Goal: Entertainment & Leisure: Consume media (video, audio)

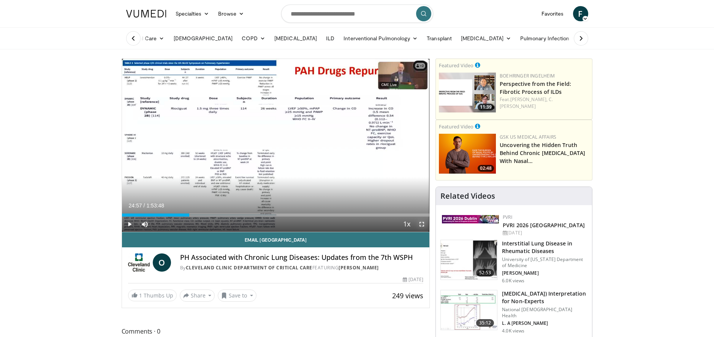
click at [422, 226] on span "Video Player" at bounding box center [421, 223] width 15 height 15
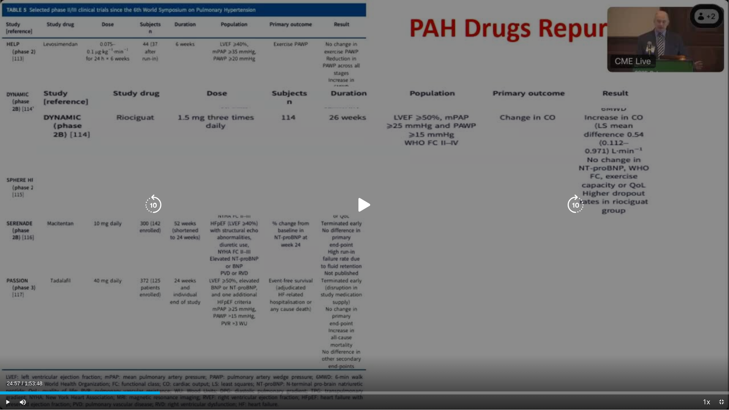
click at [360, 204] on icon "Video Player" at bounding box center [364, 204] width 21 height 21
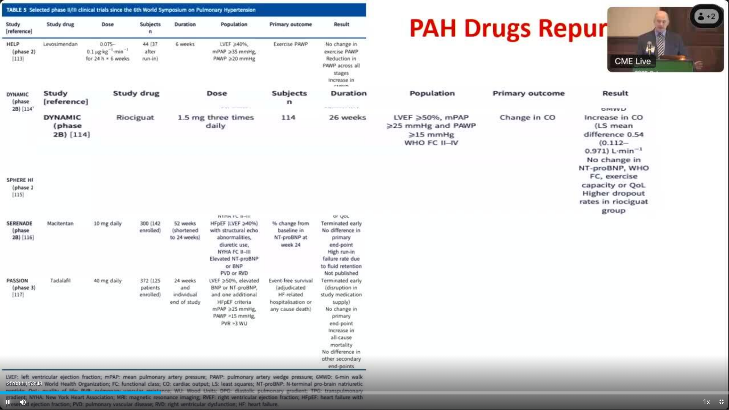
click at [9, 336] on span "Video Player" at bounding box center [7, 402] width 15 height 15
click at [5, 336] on span "Video Player" at bounding box center [7, 402] width 15 height 15
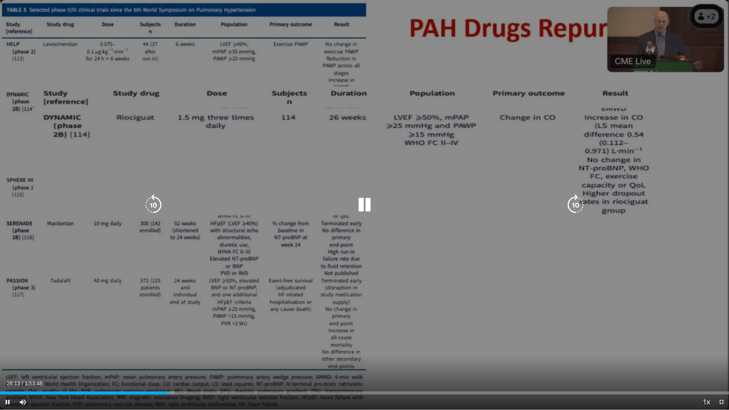
drag, startPoint x: 636, startPoint y: 10, endPoint x: 671, endPoint y: 134, distance: 128.6
click at [654, 132] on div "30 seconds Tap to unmute" at bounding box center [364, 205] width 729 height 410
click at [671, 134] on div "30 seconds Tap to unmute" at bounding box center [364, 205] width 729 height 410
click at [369, 205] on icon "Video Player" at bounding box center [364, 204] width 21 height 21
click at [361, 203] on icon "Video Player" at bounding box center [364, 204] width 21 height 21
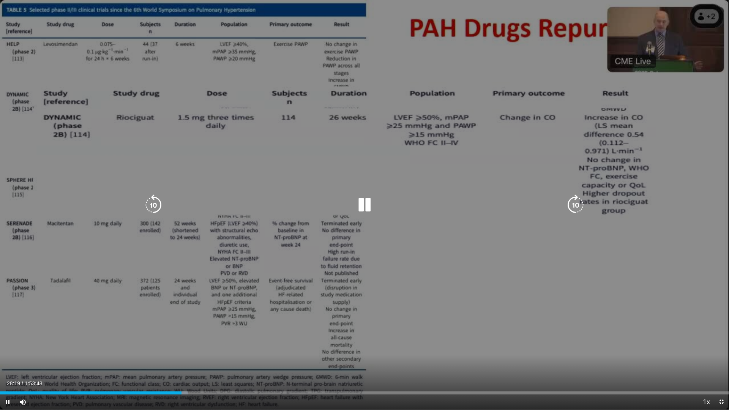
click at [159, 204] on icon "Video Player" at bounding box center [153, 204] width 21 height 21
click at [367, 201] on icon "Video Player" at bounding box center [364, 204] width 21 height 21
click at [362, 205] on icon "Video Player" at bounding box center [364, 204] width 21 height 21
click at [369, 202] on icon "Video Player" at bounding box center [364, 204] width 21 height 21
click at [362, 202] on icon "Video Player" at bounding box center [364, 204] width 21 height 21
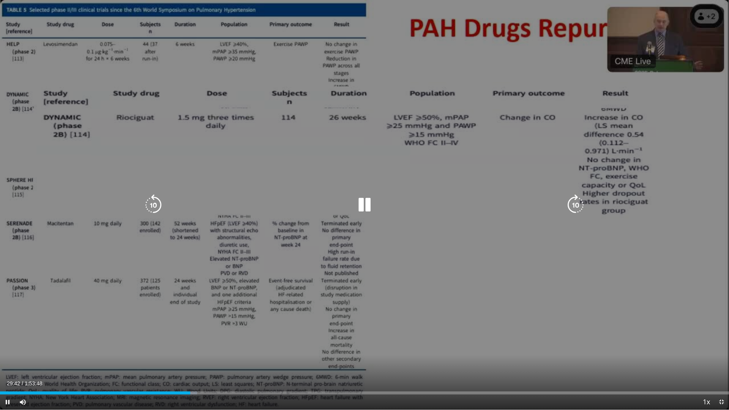
click at [152, 206] on icon "Video Player" at bounding box center [153, 204] width 21 height 21
click at [582, 202] on icon "Video Player" at bounding box center [575, 204] width 21 height 21
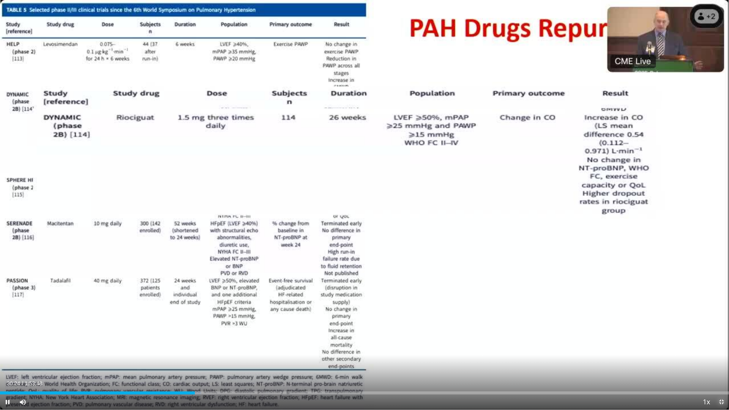
click at [713, 336] on span "Video Player" at bounding box center [721, 402] width 15 height 15
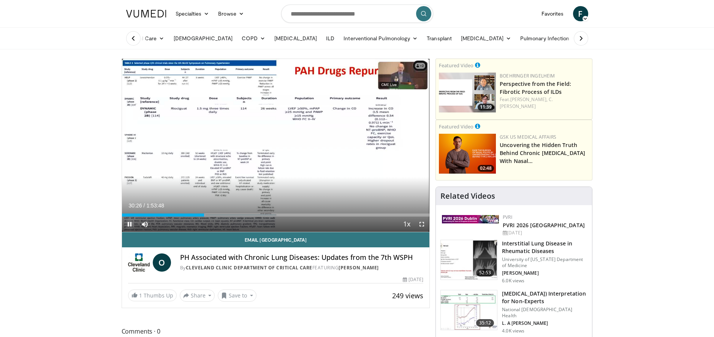
click at [128, 221] on span "Video Player" at bounding box center [129, 223] width 15 height 15
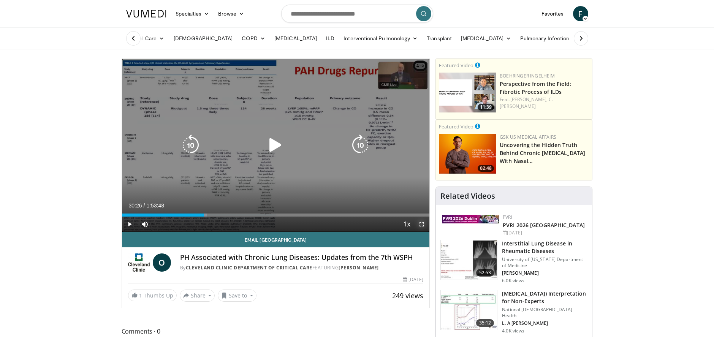
drag, startPoint x: 423, startPoint y: 226, endPoint x: 426, endPoint y: 261, distance: 34.8
click at [423, 226] on span "Video Player" at bounding box center [421, 223] width 15 height 15
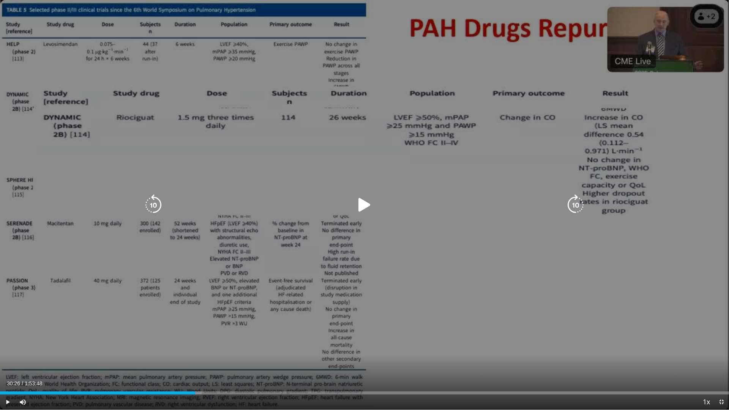
click at [364, 205] on icon "Video Player" at bounding box center [364, 204] width 21 height 21
click at [153, 203] on icon "Video Player" at bounding box center [153, 204] width 21 height 21
click at [366, 202] on icon "Video Player" at bounding box center [364, 204] width 21 height 21
click at [156, 202] on icon "Video Player" at bounding box center [153, 204] width 21 height 21
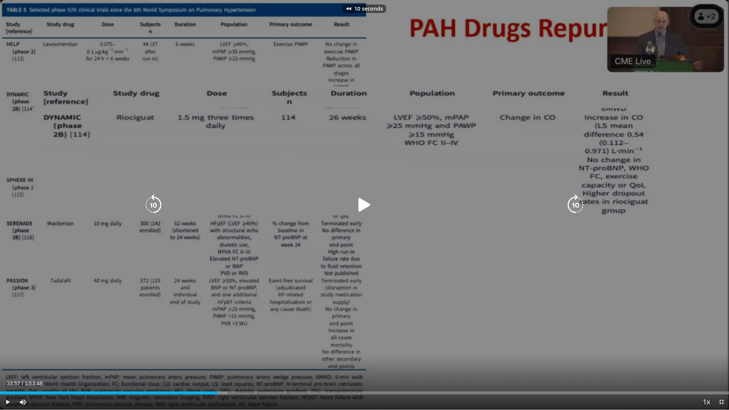
click at [364, 201] on icon "Video Player" at bounding box center [364, 204] width 21 height 21
click at [367, 205] on icon "Video Player" at bounding box center [364, 204] width 21 height 21
click at [357, 207] on icon "Video Player" at bounding box center [364, 204] width 21 height 21
click at [362, 204] on icon "Video Player" at bounding box center [364, 204] width 21 height 21
click at [360, 203] on icon "Video Player" at bounding box center [364, 204] width 21 height 21
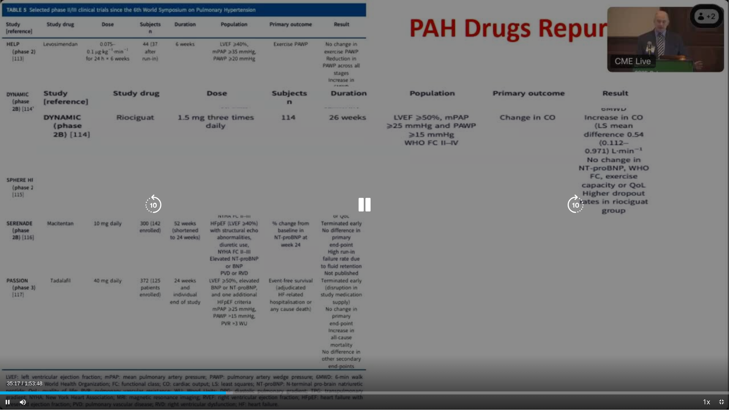
click at [361, 205] on icon "Video Player" at bounding box center [364, 204] width 21 height 21
click at [364, 202] on icon "Video Player" at bounding box center [364, 204] width 21 height 21
click at [691, 336] on div "10 seconds Tap to unmute" at bounding box center [364, 205] width 729 height 410
click at [364, 203] on icon "Video Player" at bounding box center [364, 204] width 21 height 21
click at [368, 202] on icon "Video Player" at bounding box center [364, 204] width 21 height 21
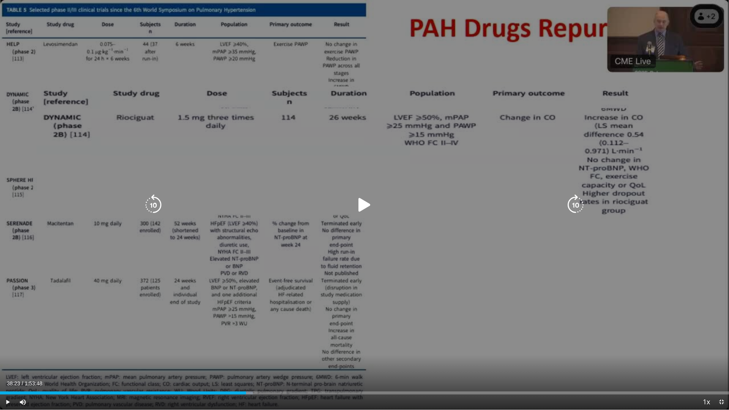
click at [470, 267] on div "10 seconds Tap to unmute" at bounding box center [364, 205] width 729 height 410
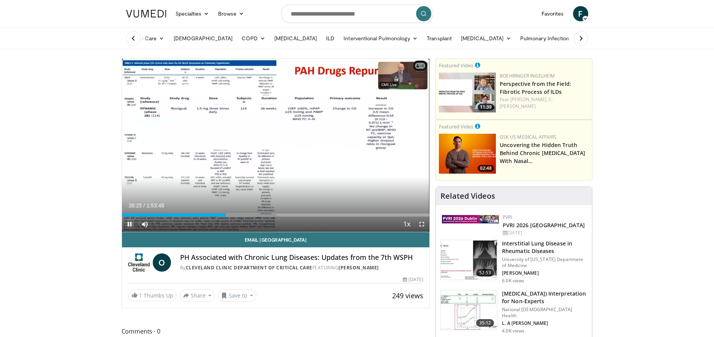
click at [129, 221] on span "Video Player" at bounding box center [129, 223] width 15 height 15
click at [420, 222] on span "Video Player" at bounding box center [421, 223] width 15 height 15
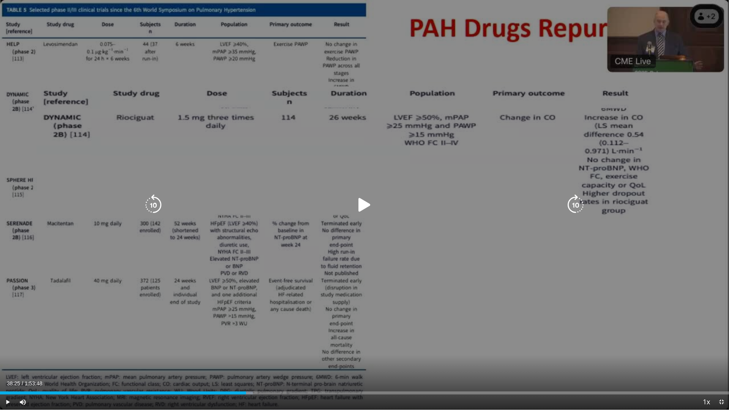
click at [364, 204] on icon "Video Player" at bounding box center [364, 204] width 21 height 21
click at [154, 203] on icon "Video Player" at bounding box center [153, 204] width 21 height 21
click at [153, 204] on icon "Video Player" at bounding box center [153, 204] width 21 height 21
click at [366, 205] on icon "Video Player" at bounding box center [364, 204] width 21 height 21
drag, startPoint x: 358, startPoint y: 204, endPoint x: 364, endPoint y: 215, distance: 12.2
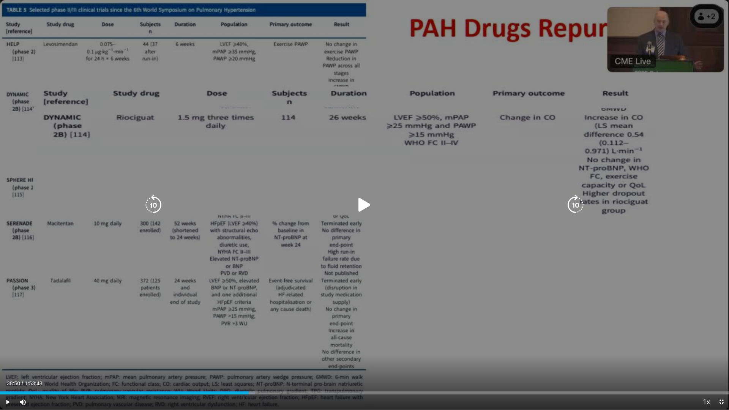
click at [358, 204] on icon "Video Player" at bounding box center [364, 204] width 21 height 21
click at [155, 207] on icon "Video Player" at bounding box center [153, 204] width 21 height 21
click at [152, 204] on icon "Video Player" at bounding box center [153, 204] width 21 height 21
click at [179, 336] on div "20 seconds Tap to unmute" at bounding box center [364, 205] width 729 height 410
click at [368, 203] on icon "Video Player" at bounding box center [364, 204] width 21 height 21
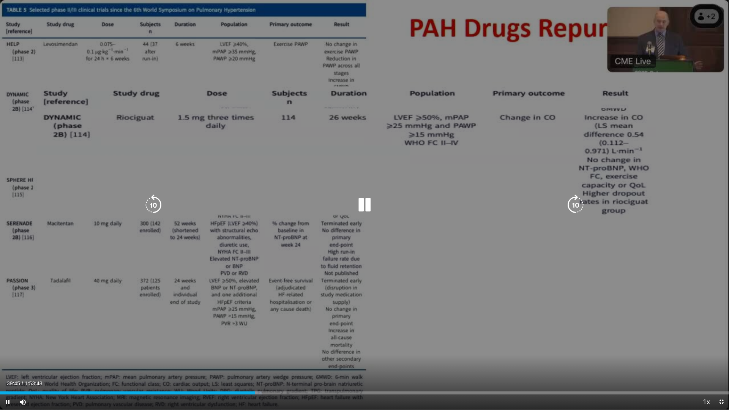
click at [363, 203] on icon "Video Player" at bounding box center [364, 204] width 21 height 21
click at [363, 207] on icon "Video Player" at bounding box center [364, 204] width 21 height 21
click at [366, 204] on icon "Video Player" at bounding box center [364, 204] width 21 height 21
click at [364, 202] on icon "Video Player" at bounding box center [364, 204] width 21 height 21
click at [150, 198] on icon "Video Player" at bounding box center [153, 204] width 21 height 21
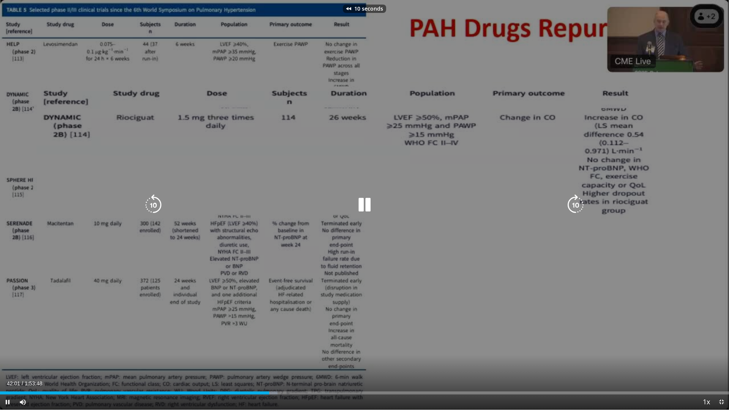
click at [151, 202] on icon "Video Player" at bounding box center [153, 204] width 21 height 21
click at [147, 206] on icon "Video Player" at bounding box center [153, 204] width 21 height 21
click at [360, 205] on icon "Video Player" at bounding box center [364, 204] width 21 height 21
click at [360, 207] on icon "Video Player" at bounding box center [364, 204] width 21 height 21
click at [576, 205] on icon "Video Player" at bounding box center [575, 204] width 21 height 21
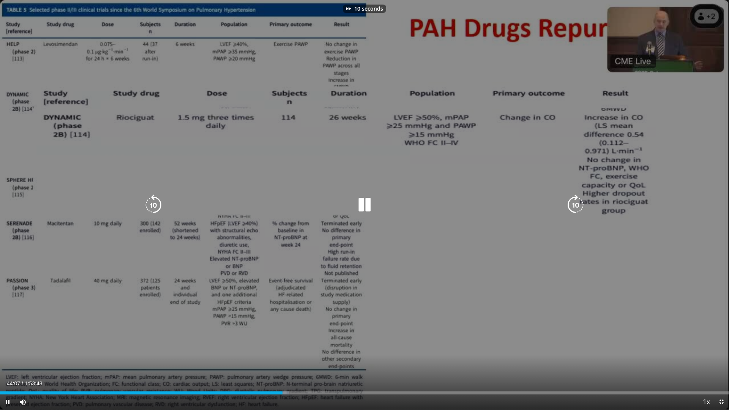
click at [576, 205] on icon "Video Player" at bounding box center [575, 204] width 21 height 21
click at [577, 210] on icon "Video Player" at bounding box center [575, 204] width 21 height 21
click at [156, 205] on icon "Video Player" at bounding box center [153, 204] width 21 height 21
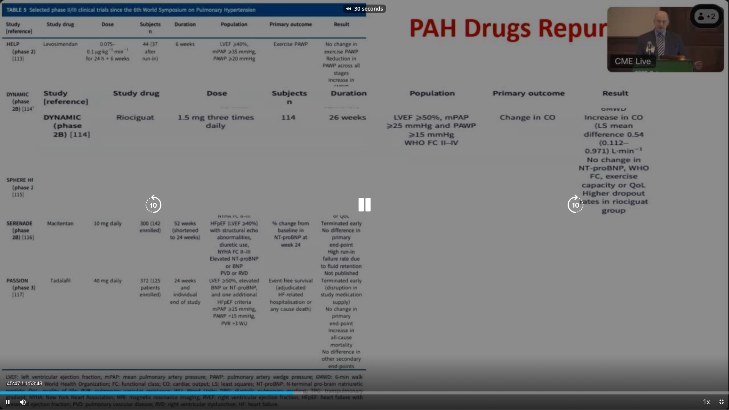
click at [156, 205] on icon "Video Player" at bounding box center [153, 204] width 21 height 21
click at [371, 204] on icon "Video Player" at bounding box center [364, 204] width 21 height 21
click at [363, 204] on icon "Video Player" at bounding box center [364, 204] width 21 height 21
click at [361, 205] on icon "Video Player" at bounding box center [364, 204] width 21 height 21
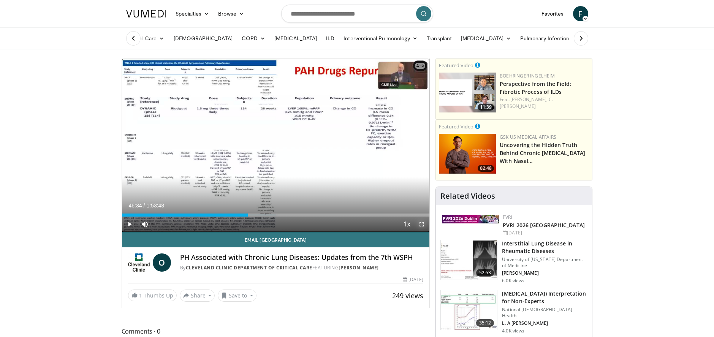
click at [421, 224] on span "Video Player" at bounding box center [421, 223] width 15 height 15
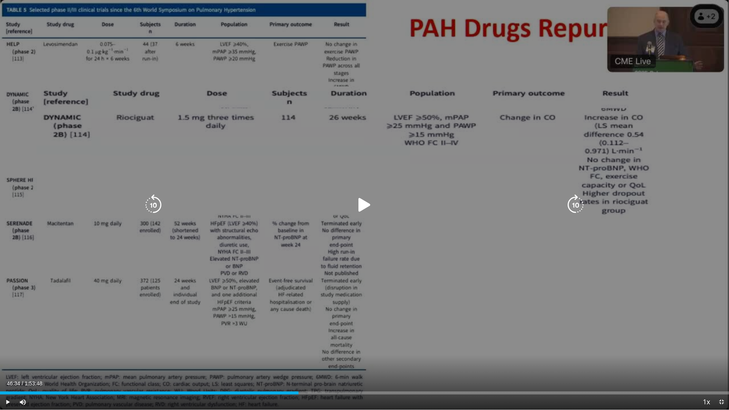
click at [363, 207] on icon "Video Player" at bounding box center [364, 204] width 21 height 21
drag, startPoint x: 548, startPoint y: 6, endPoint x: 403, endPoint y: 20, distance: 145.8
click at [403, 20] on div "60 seconds Tap to unmute" at bounding box center [364, 205] width 729 height 410
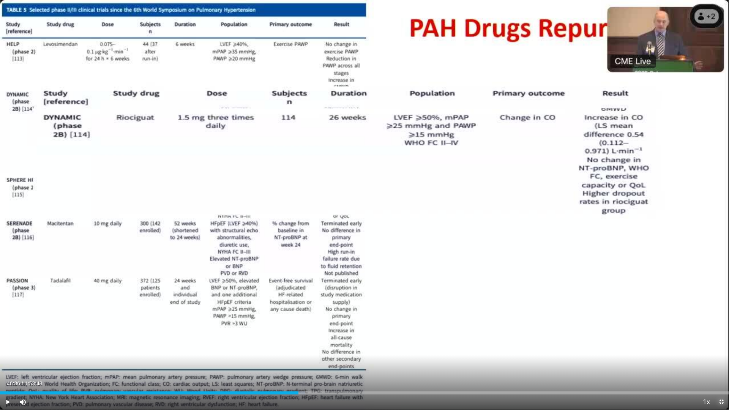
click at [713, 336] on span "Video Player" at bounding box center [721, 402] width 15 height 15
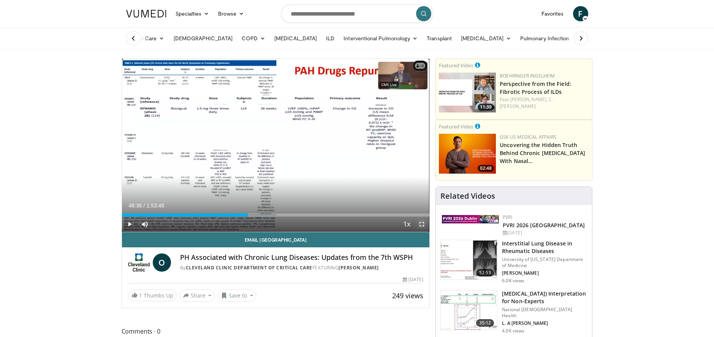
click at [420, 223] on span "Video Player" at bounding box center [421, 223] width 15 height 15
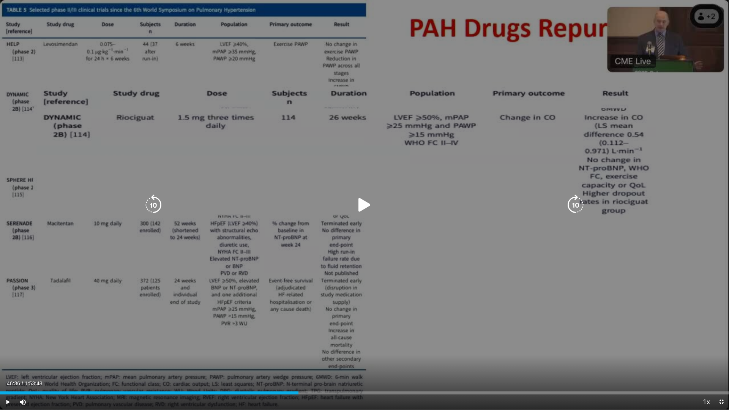
click at [357, 205] on icon "Video Player" at bounding box center [364, 204] width 21 height 21
click at [364, 204] on icon "Video Player" at bounding box center [364, 204] width 21 height 21
click at [360, 206] on icon "Video Player" at bounding box center [364, 204] width 21 height 21
click at [355, 204] on icon "Video Player" at bounding box center [364, 204] width 21 height 21
click at [367, 201] on icon "Video Player" at bounding box center [364, 204] width 21 height 21
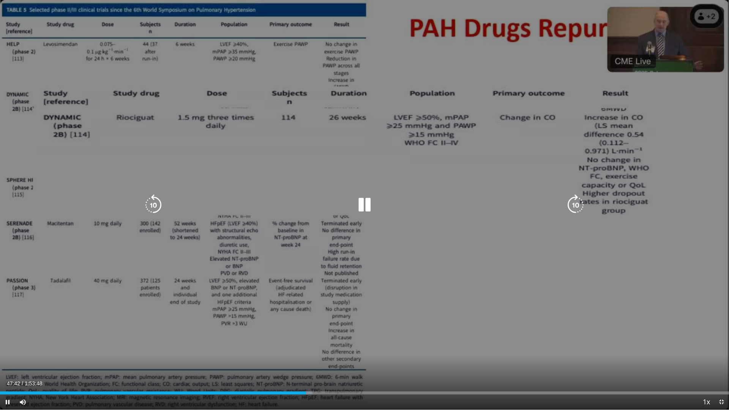
click at [159, 199] on icon "Video Player" at bounding box center [153, 204] width 21 height 21
click at [155, 200] on icon "Video Player" at bounding box center [153, 204] width 21 height 21
click at [150, 204] on icon "Video Player" at bounding box center [153, 204] width 21 height 21
click at [151, 204] on icon "Video Player" at bounding box center [153, 204] width 21 height 21
click at [151, 204] on div "20 seconds Tap to unmute" at bounding box center [364, 205] width 729 height 410
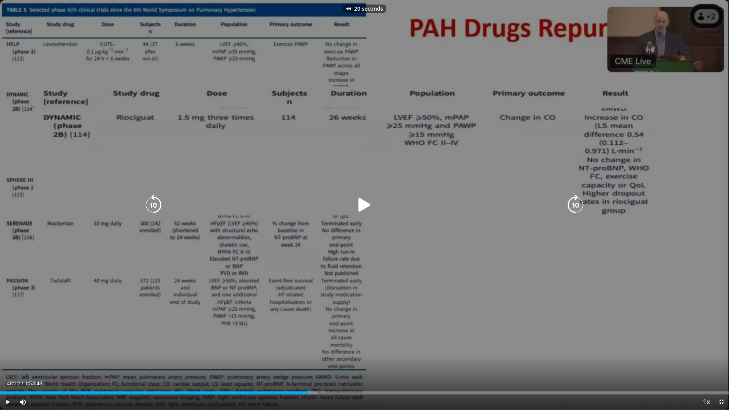
click at [151, 204] on icon "Video Player" at bounding box center [153, 204] width 21 height 21
click at [151, 204] on div "30 seconds Tap to unmute" at bounding box center [364, 205] width 729 height 410
click at [151, 204] on icon "Video Player" at bounding box center [153, 204] width 21 height 21
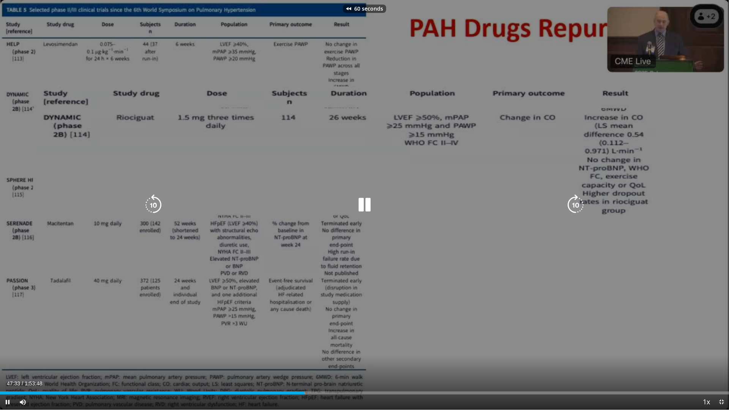
click at [152, 204] on icon "Video Player" at bounding box center [153, 204] width 21 height 21
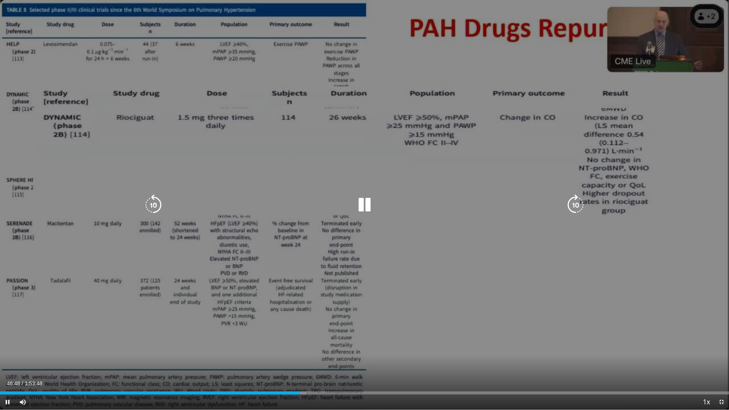
click at [577, 202] on icon "Video Player" at bounding box center [575, 204] width 21 height 21
click at [576, 204] on icon "Video Player" at bounding box center [575, 204] width 21 height 21
click at [577, 204] on icon "Video Player" at bounding box center [575, 204] width 21 height 21
click at [367, 205] on icon "Video Player" at bounding box center [364, 204] width 21 height 21
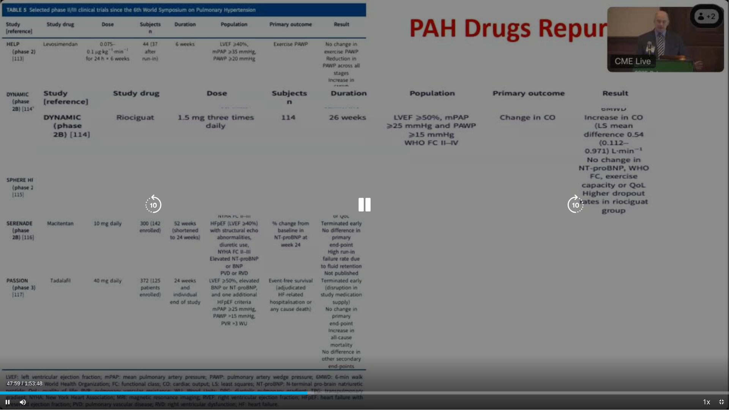
click at [576, 204] on icon "Video Player" at bounding box center [575, 204] width 21 height 21
click at [575, 206] on icon "Video Player" at bounding box center [575, 204] width 21 height 21
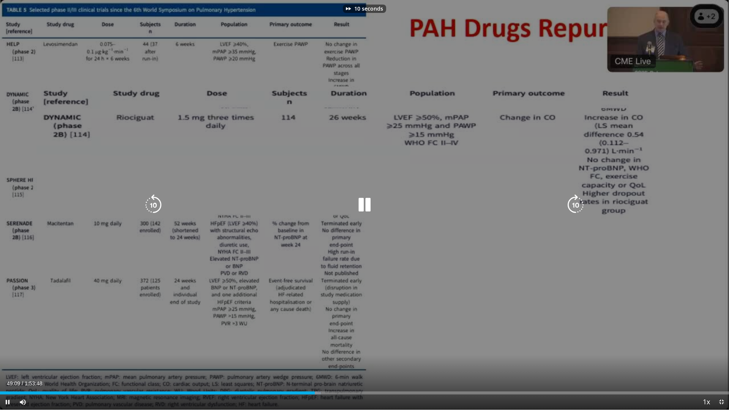
click at [575, 205] on icon "Video Player" at bounding box center [575, 204] width 21 height 21
click at [570, 204] on icon "Video Player" at bounding box center [575, 204] width 21 height 21
click at [576, 207] on icon "Video Player" at bounding box center [575, 204] width 21 height 21
click at [154, 208] on icon "Video Player" at bounding box center [153, 204] width 21 height 21
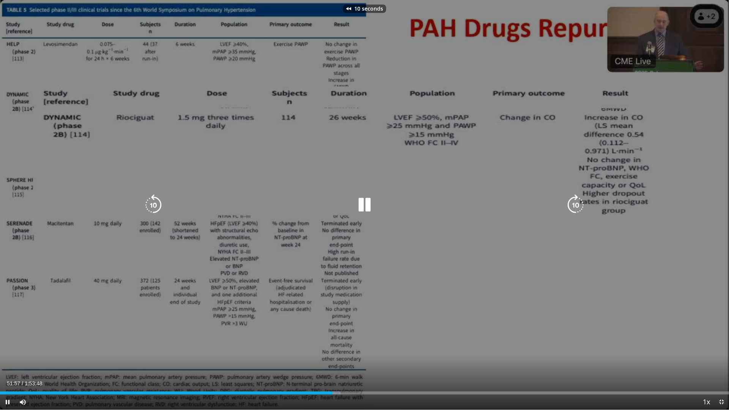
click at [363, 205] on icon "Video Player" at bounding box center [364, 204] width 21 height 21
click at [362, 204] on icon "Video Player" at bounding box center [364, 204] width 21 height 21
click at [366, 201] on icon "Video Player" at bounding box center [364, 204] width 21 height 21
click at [361, 207] on icon "Video Player" at bounding box center [364, 204] width 21 height 21
click at [373, 207] on icon "Video Player" at bounding box center [364, 204] width 21 height 21
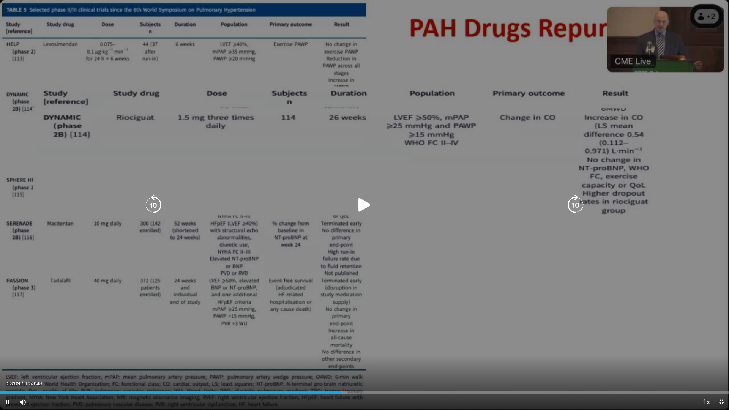
click at [352, 204] on div "Video Player" at bounding box center [364, 204] width 437 height 15
click at [357, 207] on icon "Video Player" at bounding box center [364, 204] width 21 height 21
click at [151, 204] on icon "Video Player" at bounding box center [153, 204] width 21 height 21
click at [358, 202] on icon "Video Player" at bounding box center [364, 204] width 21 height 21
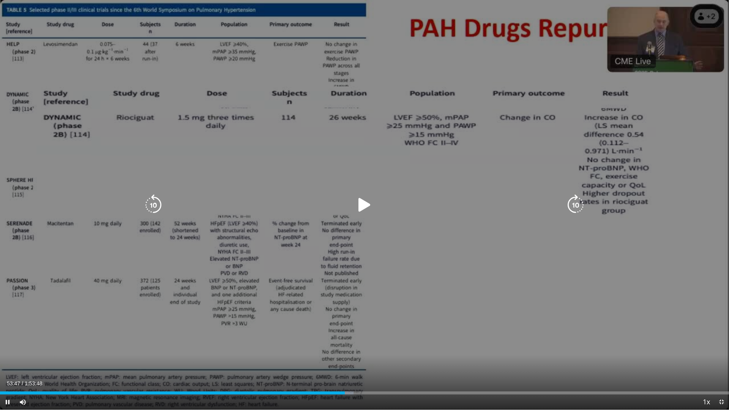
drag, startPoint x: 365, startPoint y: 204, endPoint x: 483, endPoint y: 209, distance: 117.4
click at [365, 204] on icon "Video Player" at bounding box center [364, 204] width 21 height 21
click at [362, 205] on icon "Video Player" at bounding box center [364, 204] width 21 height 21
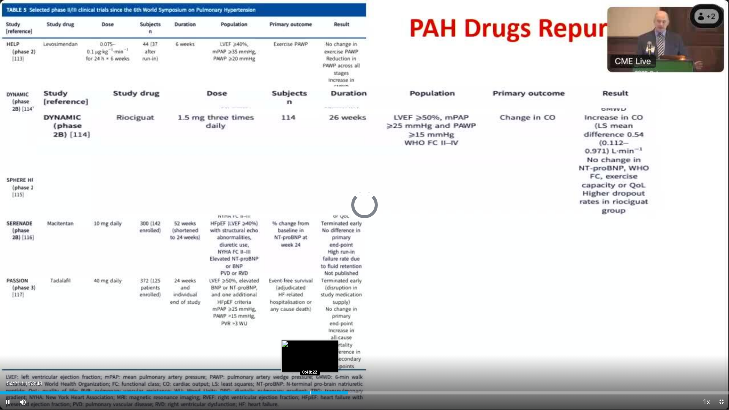
click at [310, 336] on div "Loaded : 48.66% 0:48:22 0:48:22" at bounding box center [364, 393] width 729 height 3
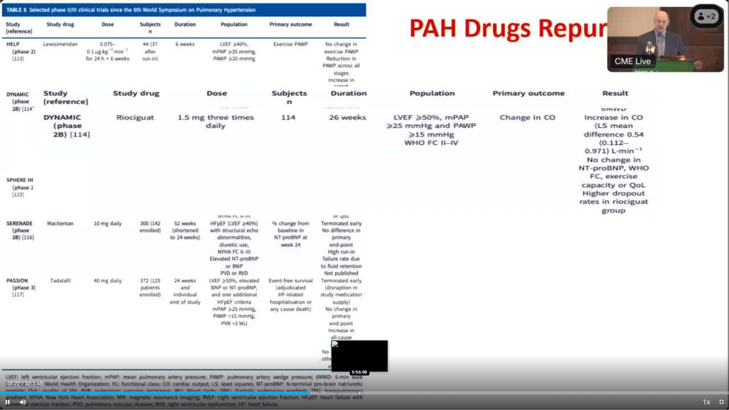
click at [360, 336] on div "Progress Bar" at bounding box center [360, 393] width 1 height 3
click at [350, 336] on div "Progress Bar" at bounding box center [350, 393] width 1 height 3
click at [336, 336] on div "Progress Bar" at bounding box center [336, 393] width 1 height 3
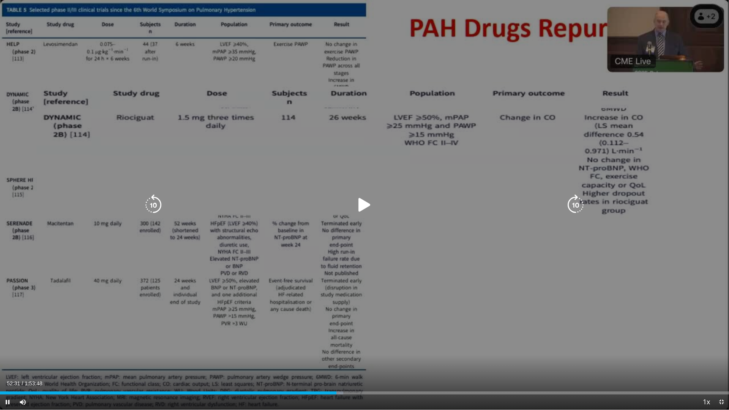
click at [570, 202] on icon "Video Player" at bounding box center [575, 204] width 21 height 21
click at [359, 205] on icon "Video Player" at bounding box center [364, 204] width 21 height 21
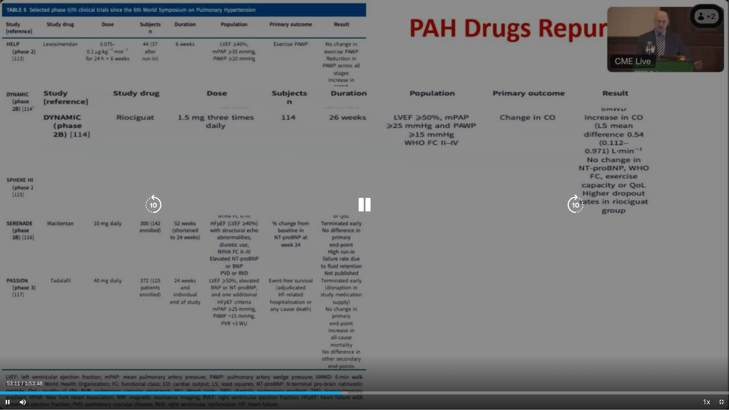
click at [575, 204] on icon "Video Player" at bounding box center [575, 204] width 21 height 21
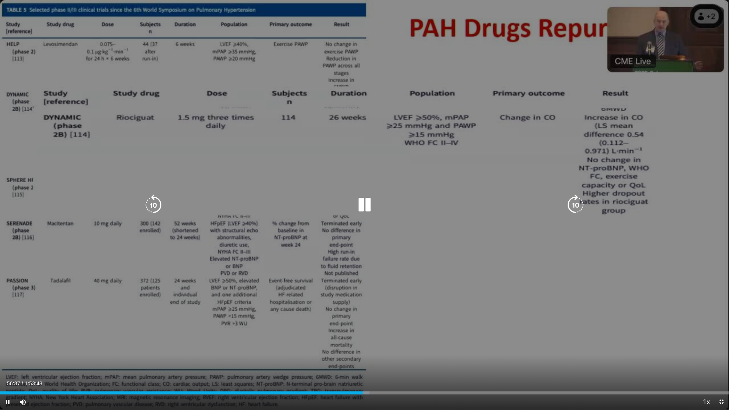
click at [158, 204] on icon "Video Player" at bounding box center [153, 204] width 21 height 21
click at [371, 206] on icon "Video Player" at bounding box center [364, 204] width 21 height 21
click at [363, 204] on icon "Video Player" at bounding box center [364, 204] width 21 height 21
click at [573, 204] on icon "Video Player" at bounding box center [575, 204] width 21 height 21
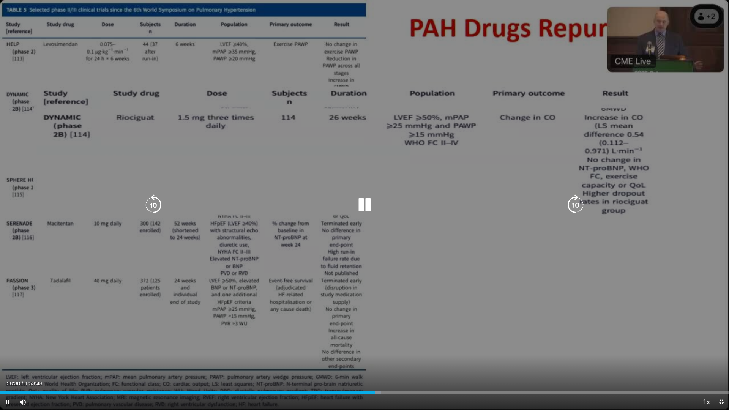
click at [578, 201] on icon "Video Player" at bounding box center [575, 204] width 21 height 21
click at [576, 205] on icon "Video Player" at bounding box center [575, 204] width 21 height 21
click at [581, 202] on icon "Video Player" at bounding box center [575, 204] width 21 height 21
click at [572, 202] on icon "Video Player" at bounding box center [575, 204] width 21 height 21
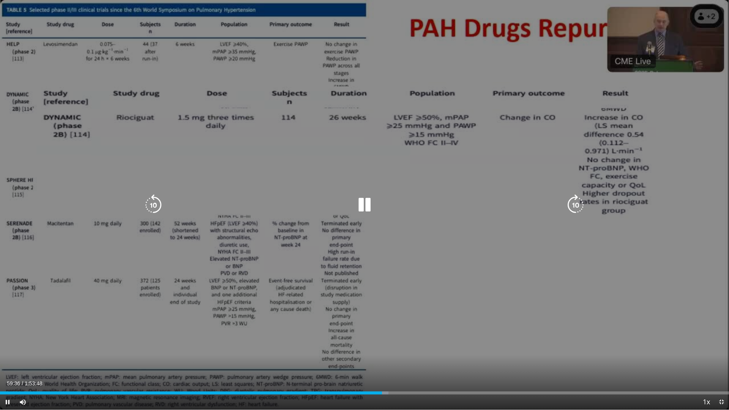
click at [574, 204] on icon "Video Player" at bounding box center [575, 204] width 21 height 21
click at [568, 201] on icon "Video Player" at bounding box center [575, 204] width 21 height 21
click at [575, 198] on icon "Video Player" at bounding box center [575, 204] width 21 height 21
click at [574, 201] on icon "Video Player" at bounding box center [575, 204] width 21 height 21
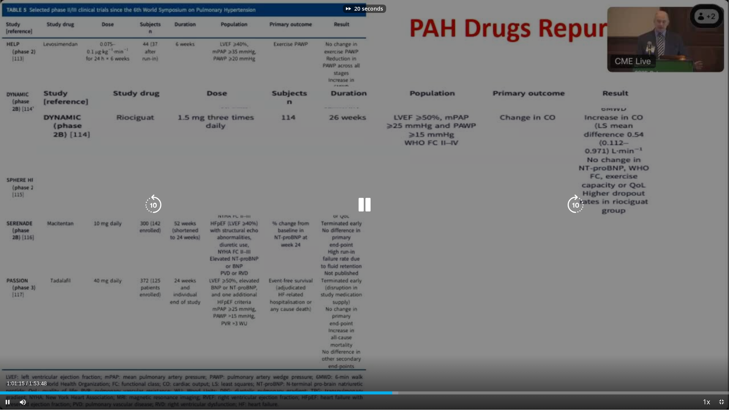
click at [570, 201] on icon "Video Player" at bounding box center [575, 204] width 21 height 21
click at [577, 207] on icon "Video Player" at bounding box center [575, 204] width 21 height 21
click at [573, 202] on icon "Video Player" at bounding box center [575, 204] width 21 height 21
click at [572, 201] on icon "Video Player" at bounding box center [575, 204] width 21 height 21
click at [573, 203] on icon "Video Player" at bounding box center [575, 204] width 21 height 21
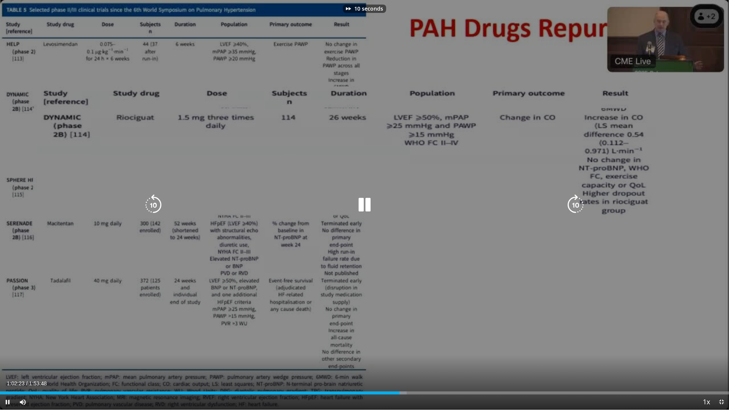
click at [574, 204] on icon "Video Player" at bounding box center [575, 204] width 21 height 21
click at [575, 204] on icon "Video Player" at bounding box center [575, 204] width 21 height 21
click at [576, 203] on icon "Video Player" at bounding box center [575, 204] width 21 height 21
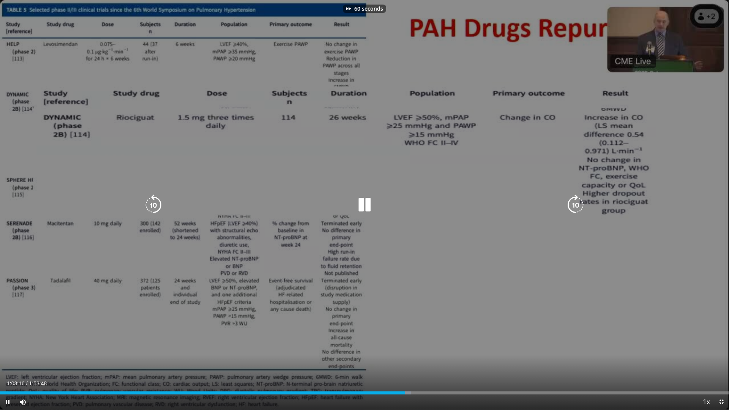
click at [576, 203] on icon "Video Player" at bounding box center [575, 204] width 21 height 21
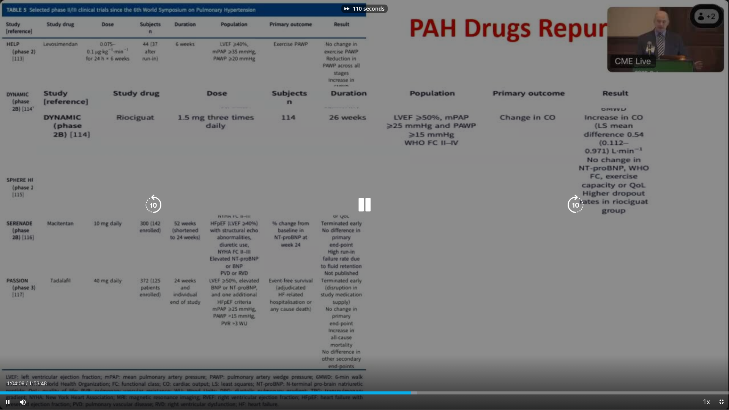
click at [576, 203] on icon "Video Player" at bounding box center [575, 204] width 21 height 21
click at [573, 207] on icon "Video Player" at bounding box center [575, 204] width 21 height 21
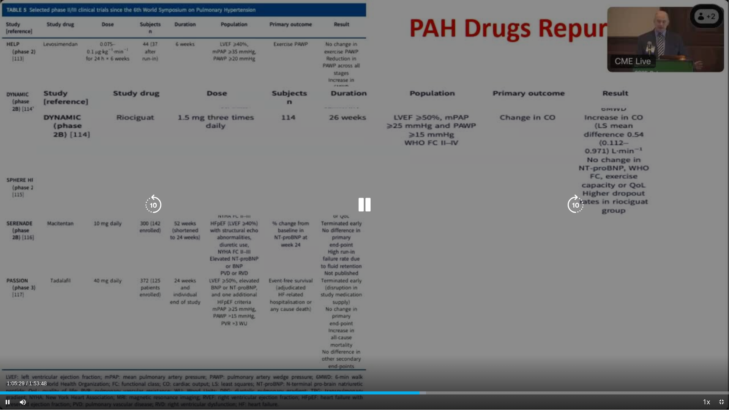
click at [375, 206] on icon "Video Player" at bounding box center [364, 204] width 21 height 21
click at [366, 207] on icon "Video Player" at bounding box center [364, 204] width 21 height 21
click at [364, 198] on icon "Video Player" at bounding box center [364, 204] width 21 height 21
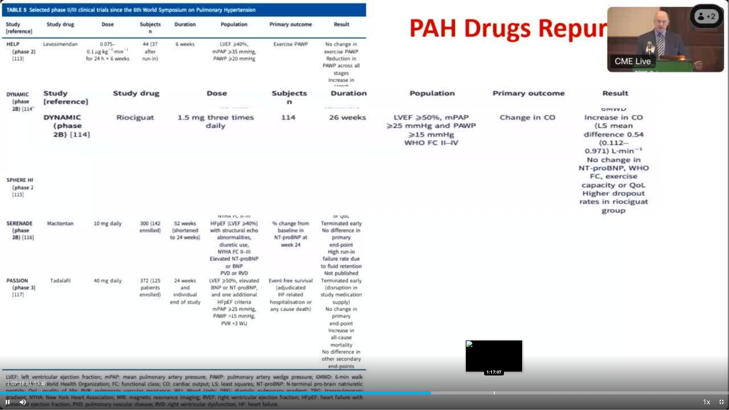
click at [494, 336] on div "Progress Bar" at bounding box center [494, 393] width 1 height 3
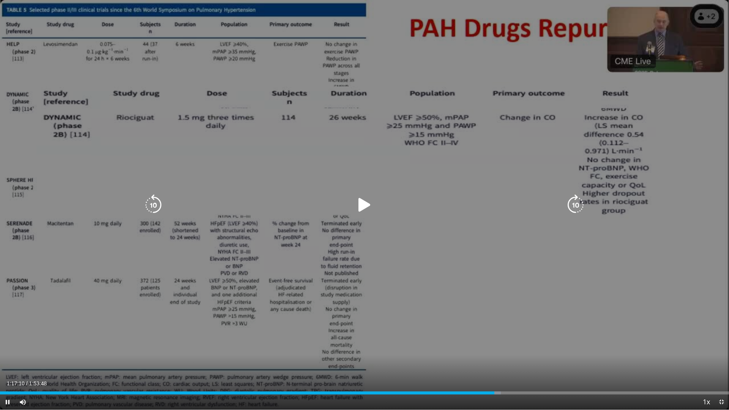
click at [361, 205] on icon "Video Player" at bounding box center [364, 204] width 21 height 21
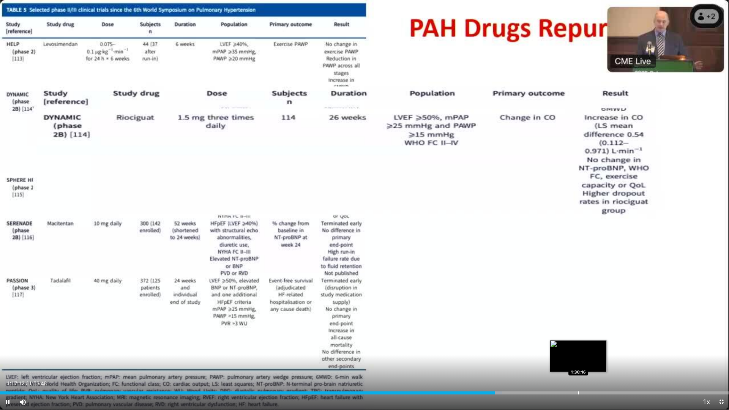
click at [578, 336] on div "Loaded : 68.83% 1:17:12 1:30:16" at bounding box center [364, 390] width 729 height 7
click at [599, 336] on div "Progress Bar" at bounding box center [599, 393] width 1 height 3
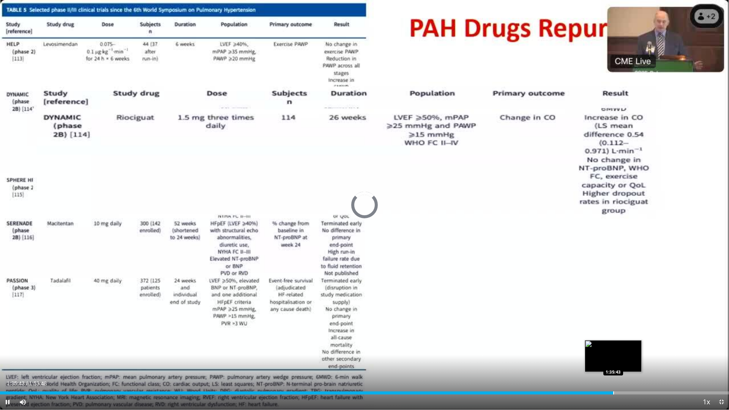
click at [613, 336] on div "Loaded : 0.00% 1:35:43 1:35:43" at bounding box center [364, 390] width 729 height 7
click at [611, 336] on div "Progress Bar" at bounding box center [611, 393] width 1 height 3
click at [606, 336] on div "Progress Bar" at bounding box center [606, 393] width 1 height 3
click at [602, 336] on div "Loaded : 83.47% 1:34:41 1:34:00" at bounding box center [364, 393] width 729 height 3
click at [598, 336] on video-js "**********" at bounding box center [364, 205] width 729 height 410
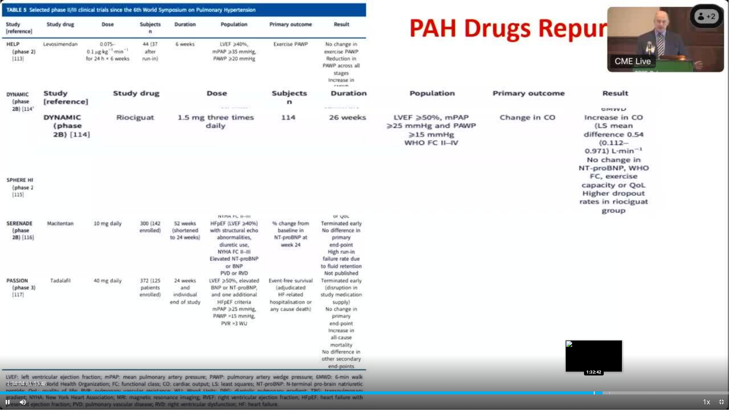
click at [594, 336] on div "Progress Bar" at bounding box center [594, 393] width 1 height 3
click at [576, 336] on div "Progress Bar" at bounding box center [576, 393] width 1 height 3
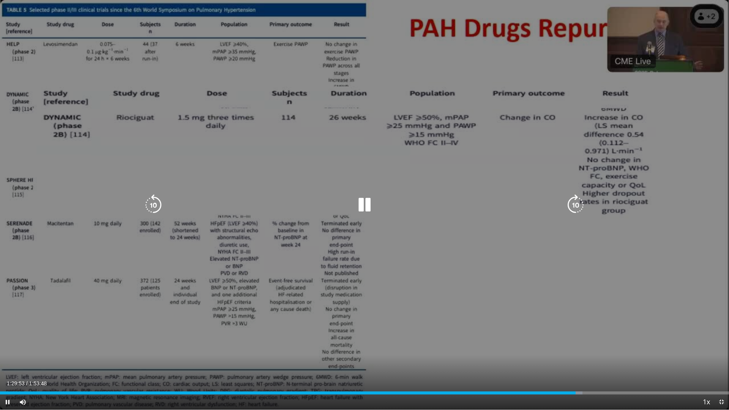
click at [575, 204] on icon "Video Player" at bounding box center [575, 204] width 21 height 21
click at [575, 202] on icon "Video Player" at bounding box center [575, 204] width 21 height 21
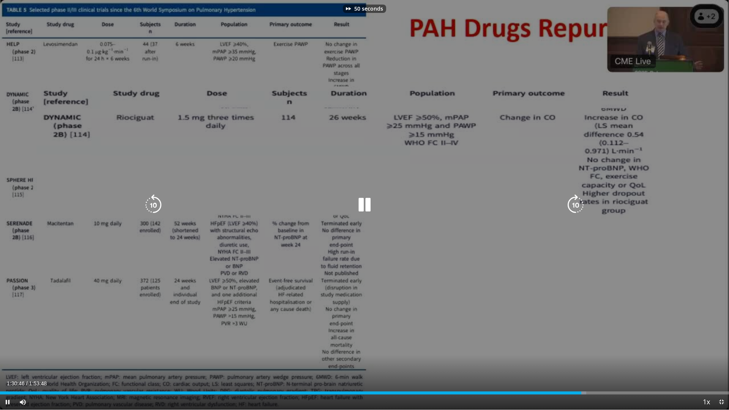
click at [574, 201] on icon "Video Player" at bounding box center [575, 204] width 21 height 21
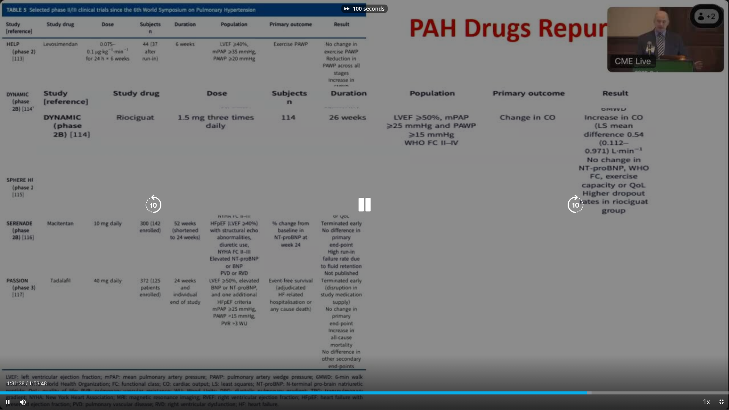
click at [575, 201] on icon "Video Player" at bounding box center [575, 204] width 21 height 21
click at [382, 206] on div "Video Player" at bounding box center [364, 204] width 437 height 15
click at [364, 206] on icon "Video Player" at bounding box center [364, 204] width 21 height 21
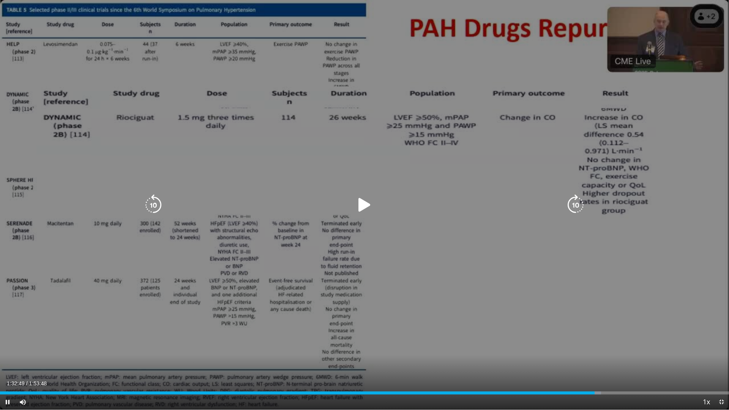
click at [365, 207] on icon "Video Player" at bounding box center [364, 204] width 21 height 21
click at [155, 205] on icon "Video Player" at bounding box center [153, 204] width 21 height 21
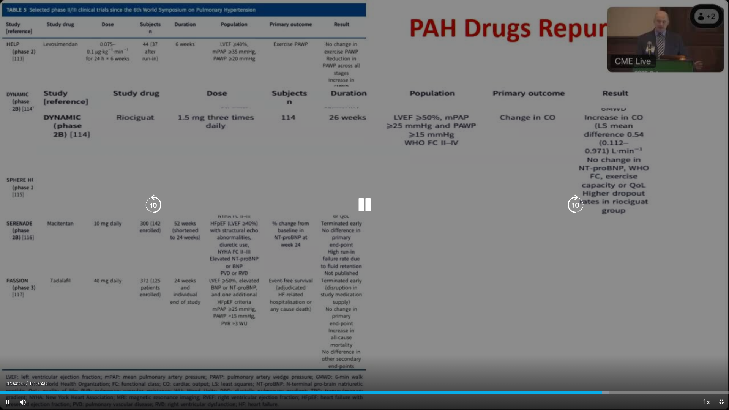
click at [155, 205] on icon "Video Player" at bounding box center [153, 204] width 21 height 21
click at [159, 205] on icon "Video Player" at bounding box center [153, 204] width 21 height 21
click at [159, 202] on icon "Video Player" at bounding box center [153, 204] width 21 height 21
click at [158, 202] on icon "Video Player" at bounding box center [153, 204] width 21 height 21
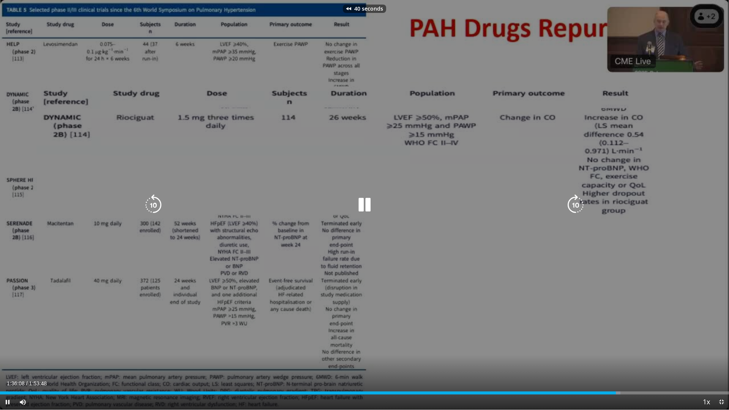
click at [158, 202] on icon "Video Player" at bounding box center [153, 204] width 21 height 21
click at [156, 204] on icon "Video Player" at bounding box center [153, 204] width 21 height 21
click at [361, 208] on icon "Video Player" at bounding box center [364, 204] width 21 height 21
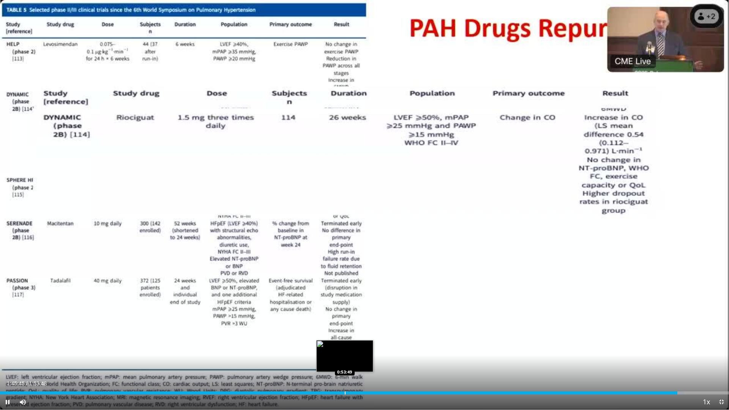
click at [345, 336] on div "Progress Bar" at bounding box center [345, 393] width 1 height 3
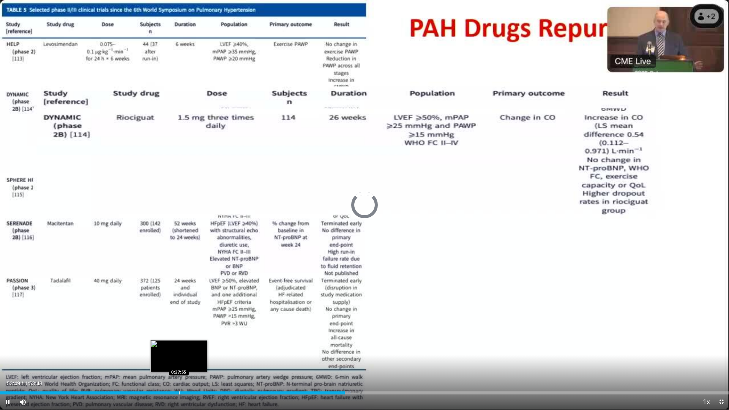
click at [179, 336] on div "Progress Bar" at bounding box center [179, 393] width 1 height 3
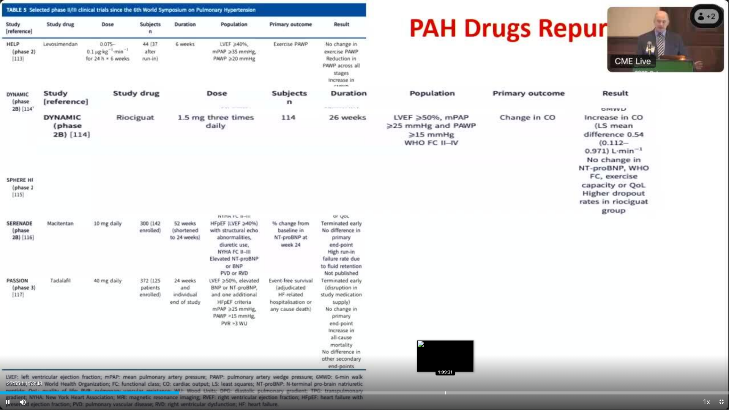
click at [445, 336] on div "Progress Bar" at bounding box center [445, 393] width 1 height 3
